Goal: Book appointment/travel/reservation

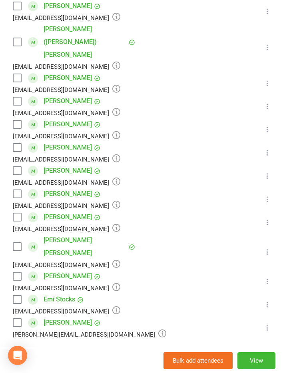
scroll to position [267, 0]
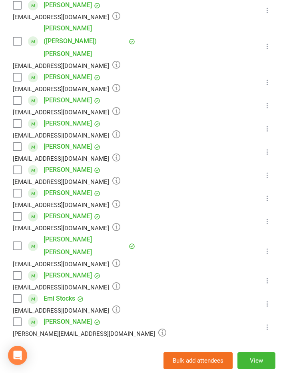
click at [20, 272] on label at bounding box center [17, 276] width 8 height 8
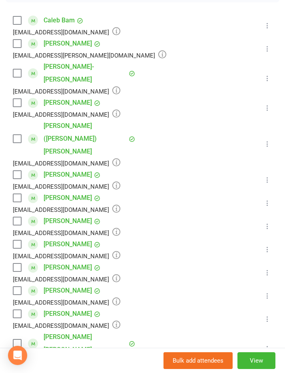
scroll to position [159, 0]
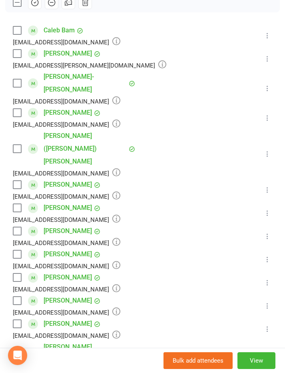
click at [18, 145] on label at bounding box center [17, 149] width 8 height 8
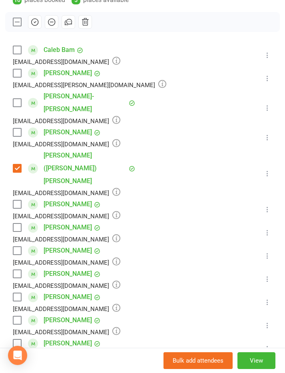
scroll to position [137, 0]
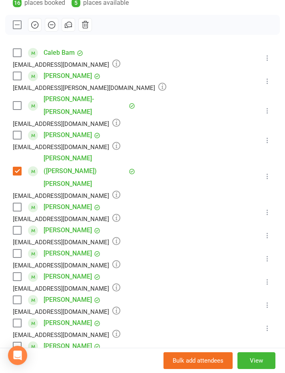
click at [13, 131] on label at bounding box center [17, 135] width 8 height 8
click at [21, 102] on label at bounding box center [17, 106] width 8 height 8
click at [17, 203] on label at bounding box center [17, 207] width 8 height 8
click at [15, 214] on div "kristeljane_10@hotmail.com" at bounding box center [67, 219] width 108 height 10
click at [16, 226] on label at bounding box center [17, 230] width 8 height 8
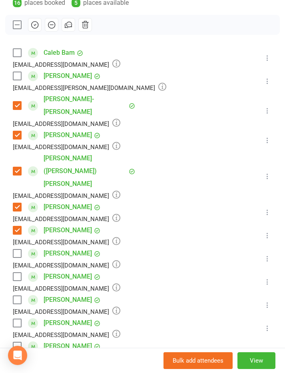
click at [17, 319] on label at bounding box center [17, 323] width 8 height 8
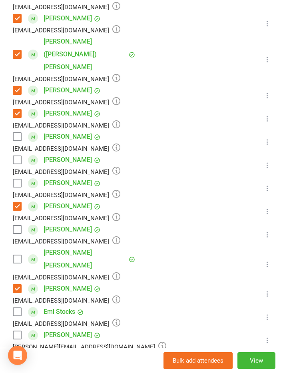
scroll to position [262, 0]
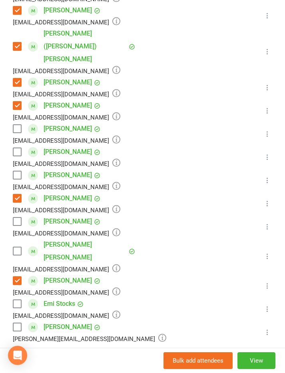
click at [19, 300] on label at bounding box center [17, 304] width 8 height 8
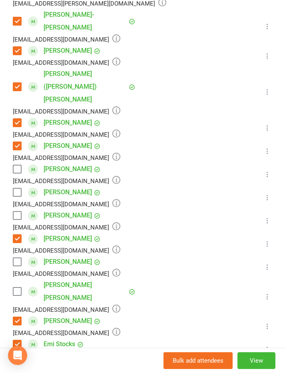
scroll to position [216, 0]
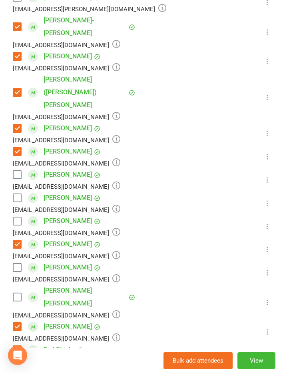
click at [17, 217] on label at bounding box center [17, 221] width 8 height 8
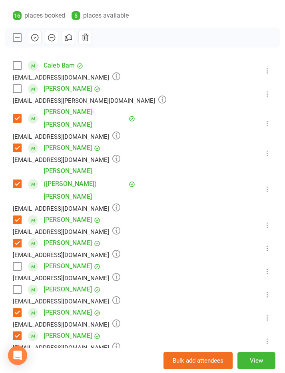
scroll to position [124, 0]
click at [29, 33] on button "button" at bounding box center [35, 37] width 14 height 14
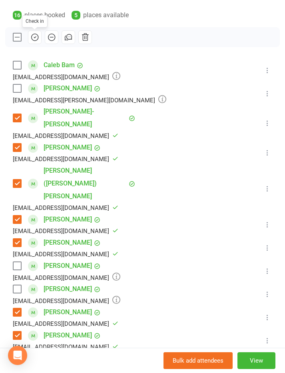
click at [30, 34] on button "button" at bounding box center [35, 37] width 14 height 14
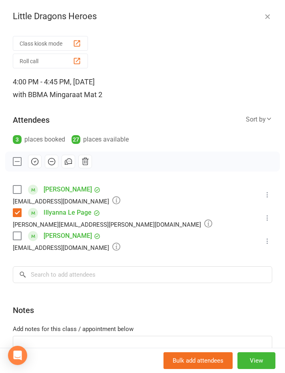
click at [36, 163] on icon "button" at bounding box center [34, 161] width 9 height 9
click at [13, 188] on label at bounding box center [17, 190] width 8 height 8
click at [34, 162] on icon "button" at bounding box center [34, 162] width 1 height 1
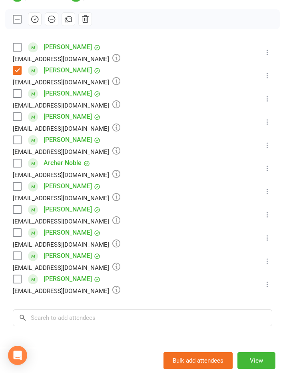
scroll to position [141, 0]
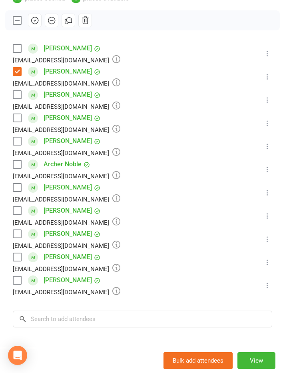
click at [14, 278] on label at bounding box center [17, 280] width 8 height 8
click at [14, 253] on label at bounding box center [17, 257] width 8 height 8
click at [15, 117] on label at bounding box center [17, 118] width 8 height 8
click at [16, 188] on label at bounding box center [17, 188] width 8 height 8
click at [14, 235] on label at bounding box center [17, 234] width 8 height 8
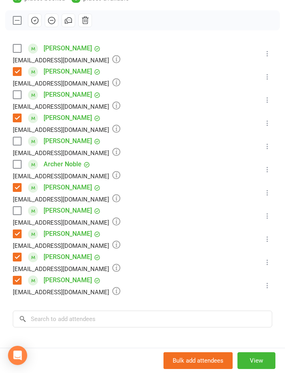
click at [14, 138] on label at bounding box center [17, 141] width 8 height 8
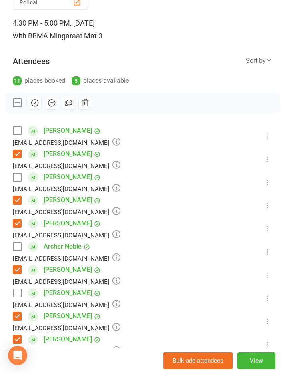
scroll to position [61, 0]
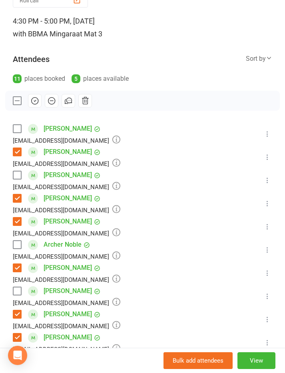
click at [14, 175] on label at bounding box center [17, 175] width 8 height 8
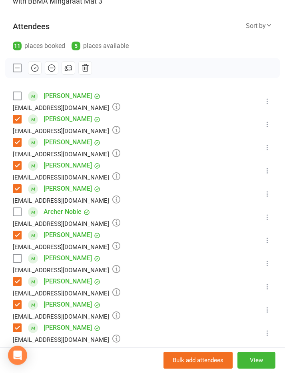
scroll to position [102, 0]
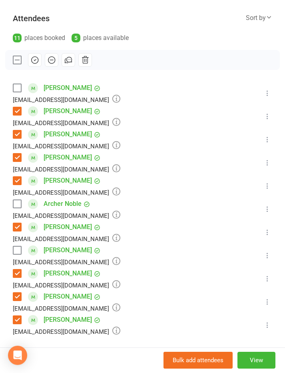
click at [15, 208] on label at bounding box center [17, 204] width 8 height 8
click at [16, 205] on label at bounding box center [17, 204] width 8 height 8
click at [33, 360] on input "search" at bounding box center [143, 358] width 260 height 17
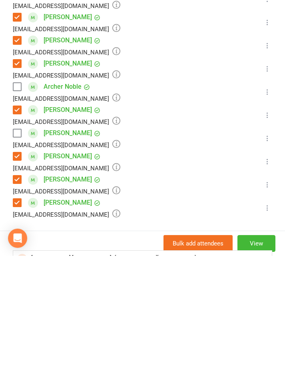
scroll to position [0, 0]
type input "Archer sh"
click at [56, 370] on div "Archer Shearer" at bounding box center [71, 376] width 87 height 12
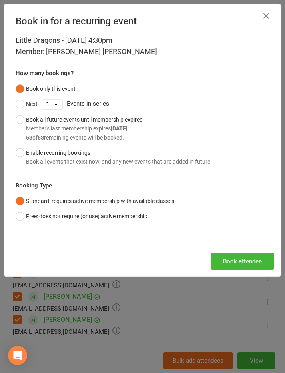
click at [252, 255] on button "Book attendee" at bounding box center [243, 261] width 64 height 17
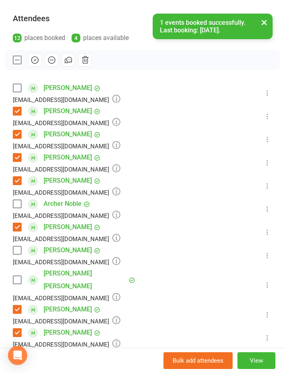
click at [19, 276] on label at bounding box center [17, 280] width 8 height 8
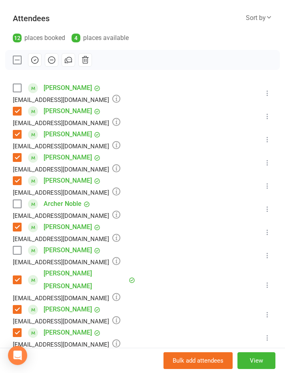
scroll to position [1420, 0]
click at [36, 61] on icon "button" at bounding box center [34, 60] width 9 height 9
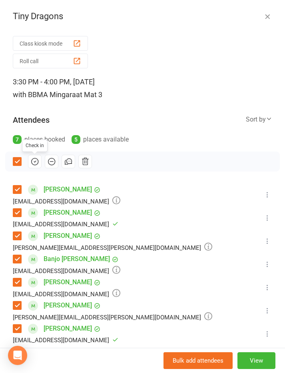
scroll to position [86, 0]
